Goal: Task Accomplishment & Management: Manage account settings

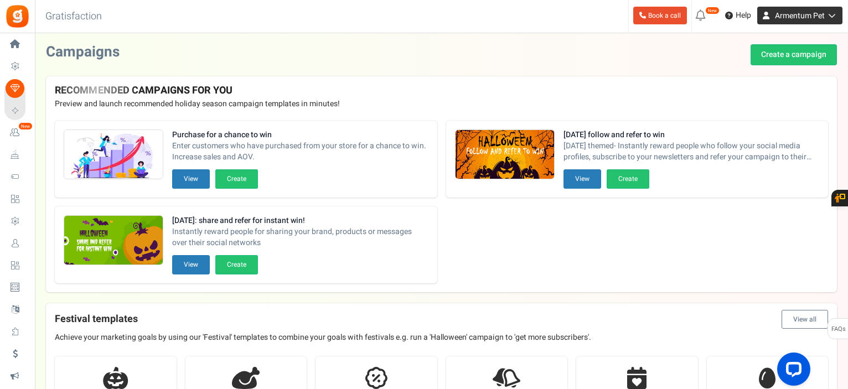
click at [831, 13] on icon at bounding box center [830, 16] width 11 height 8
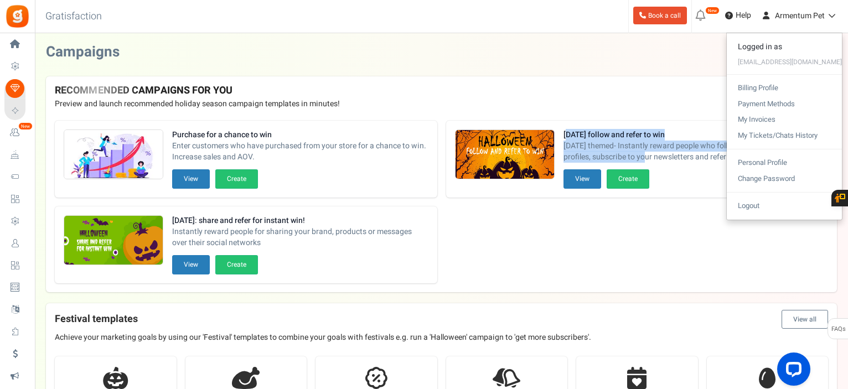
drag, startPoint x: 568, startPoint y: 135, endPoint x: 634, endPoint y: 158, distance: 70.4
click at [634, 158] on div "[DATE] follow and refer to win [DATE] themed- Instantly reward people who follo…" at bounding box center [692, 150] width 256 height 40
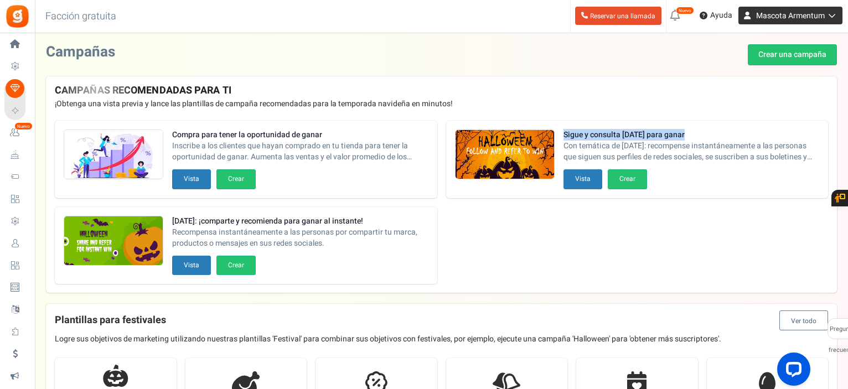
click at [830, 19] on link "Mascota Armentum" at bounding box center [791, 16] width 104 height 18
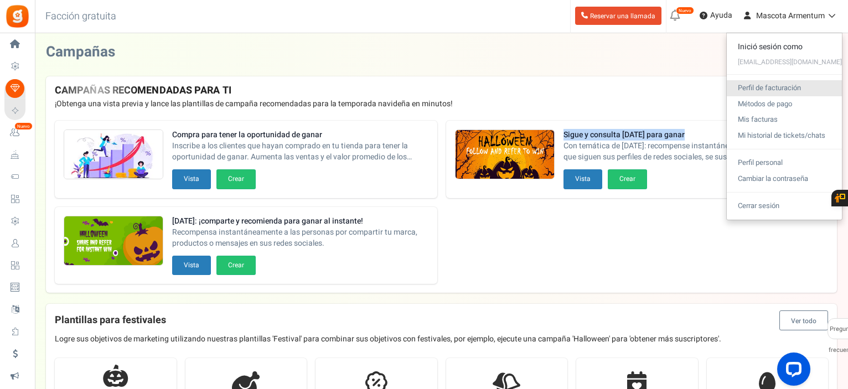
click at [764, 91] on font "Perfil de facturación" at bounding box center [769, 88] width 63 height 11
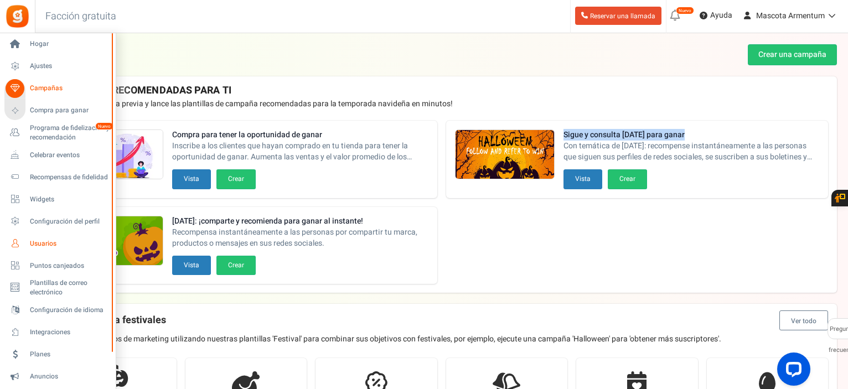
click at [45, 245] on font "Usuarios" at bounding box center [43, 244] width 27 height 10
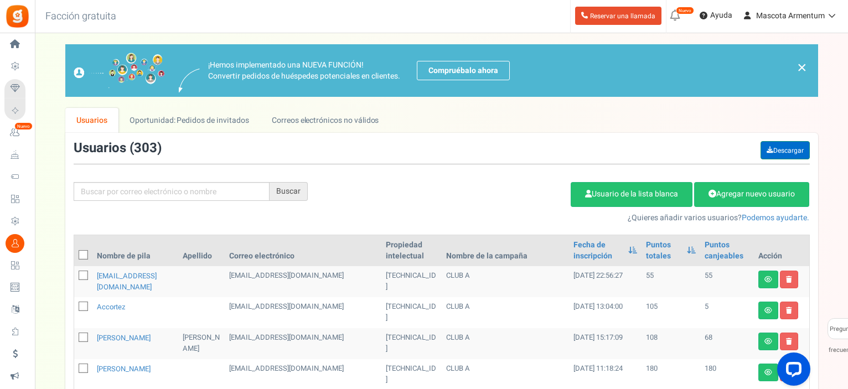
click at [780, 150] on font "Descargar" at bounding box center [789, 151] width 30 height 10
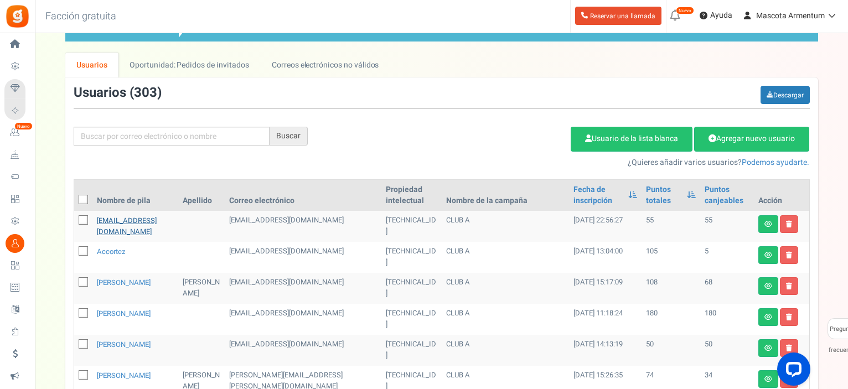
click at [127, 221] on font "[EMAIL_ADDRESS][DOMAIN_NAME]" at bounding box center [127, 226] width 60 height 22
